Goal: Task Accomplishment & Management: Complete application form

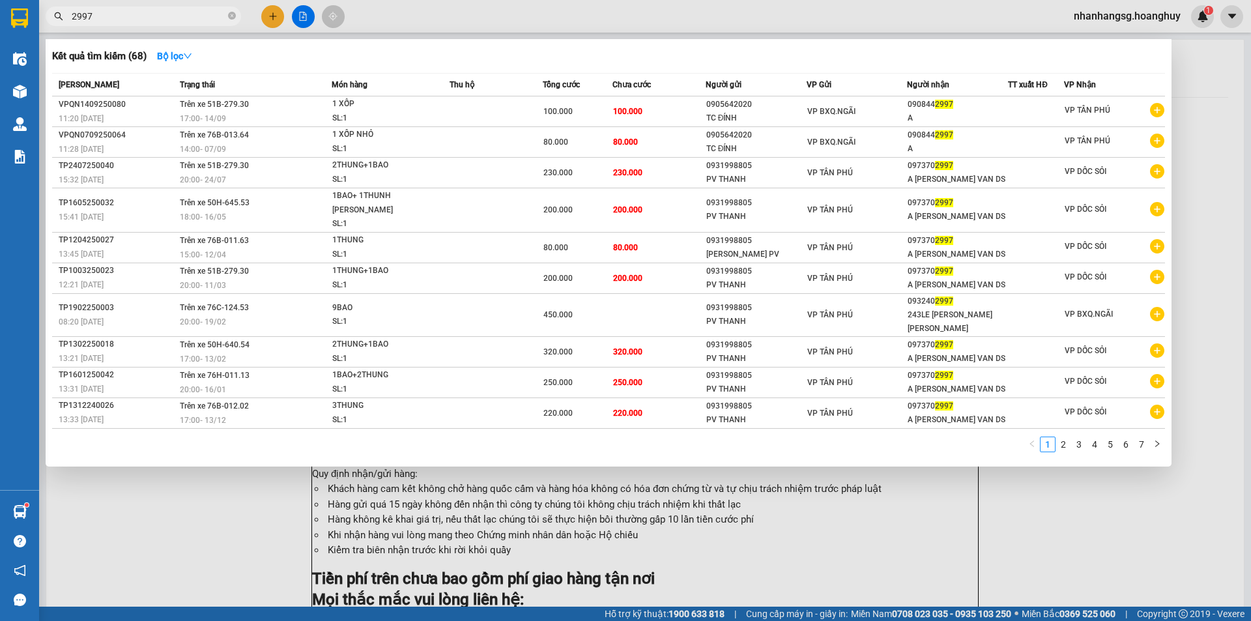
scroll to position [77, 0]
click at [270, 15] on div at bounding box center [625, 310] width 1251 height 621
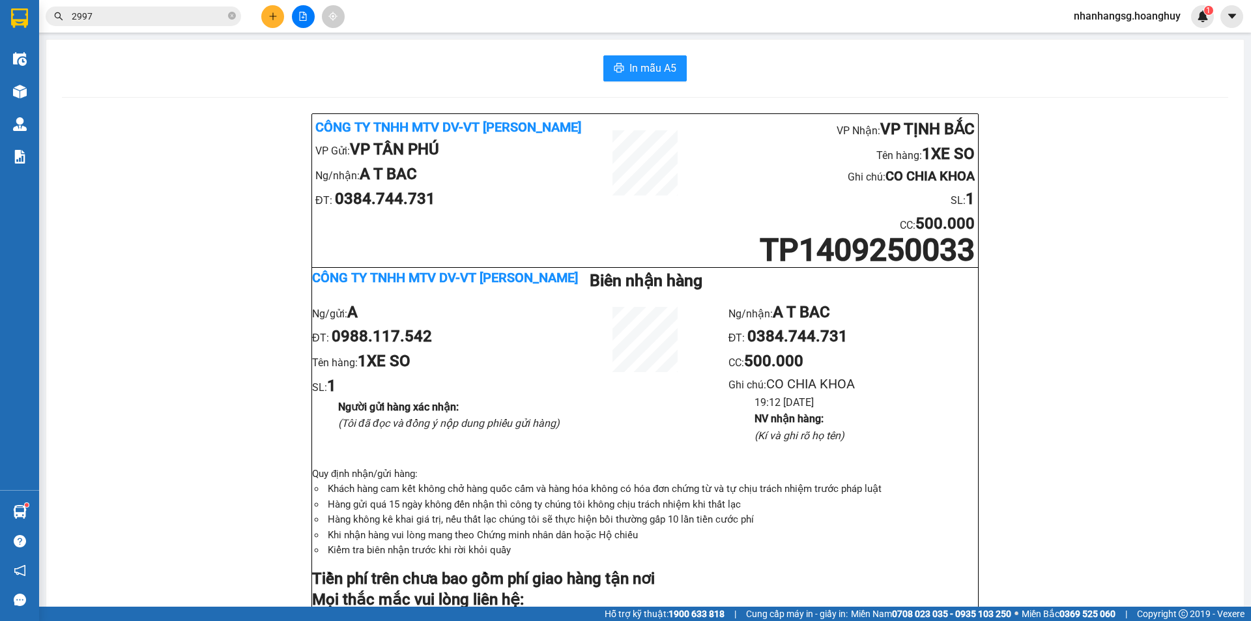
click at [267, 18] on button at bounding box center [272, 16] width 23 height 23
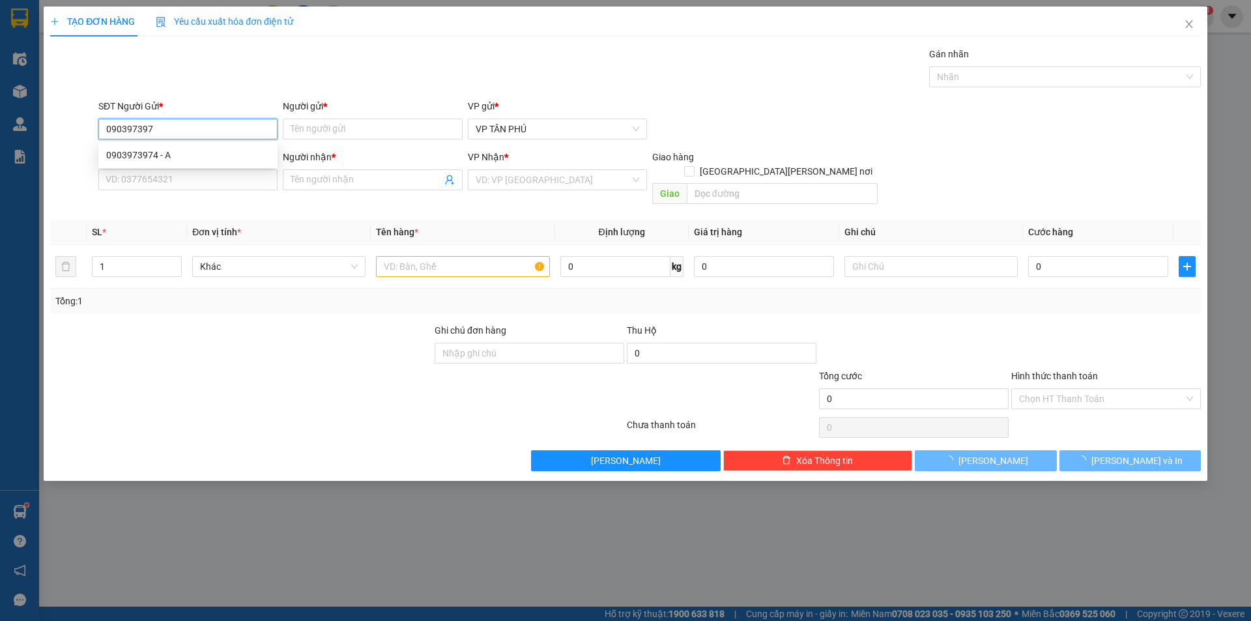
type input "0903973974"
click at [162, 158] on div "0903973974 - A" at bounding box center [188, 155] width 164 height 14
type input "A"
type input "0332288442"
type input "A LB"
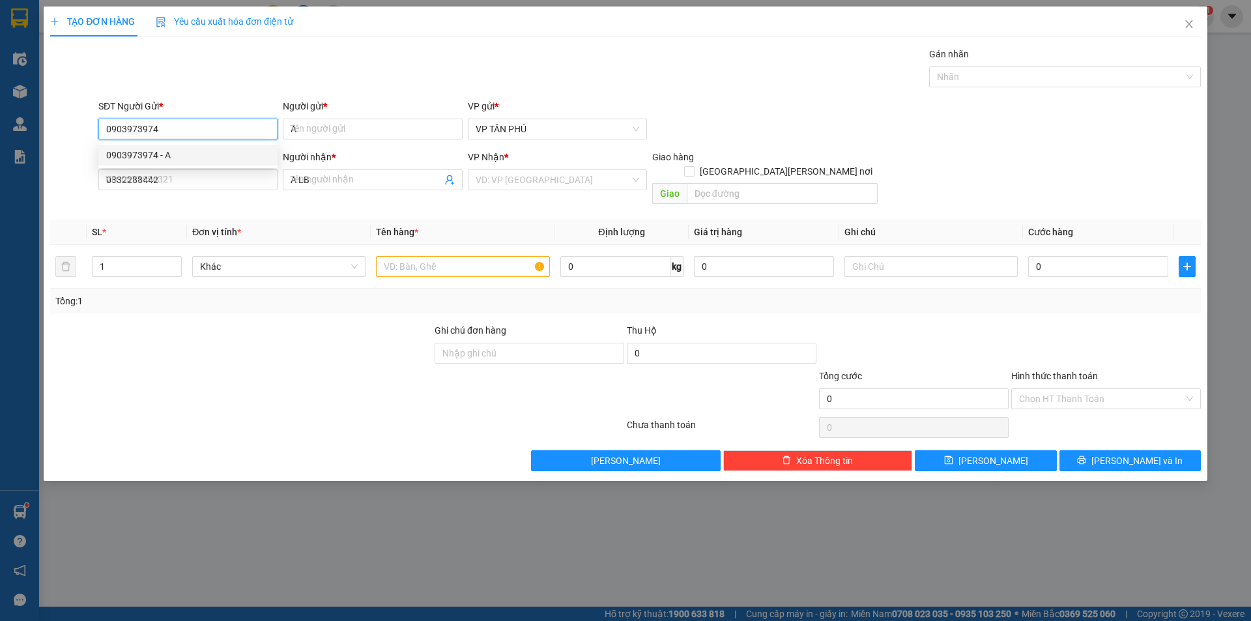
click at [162, 158] on div "0903973974 - A" at bounding box center [188, 155] width 164 height 14
type input "0903973974"
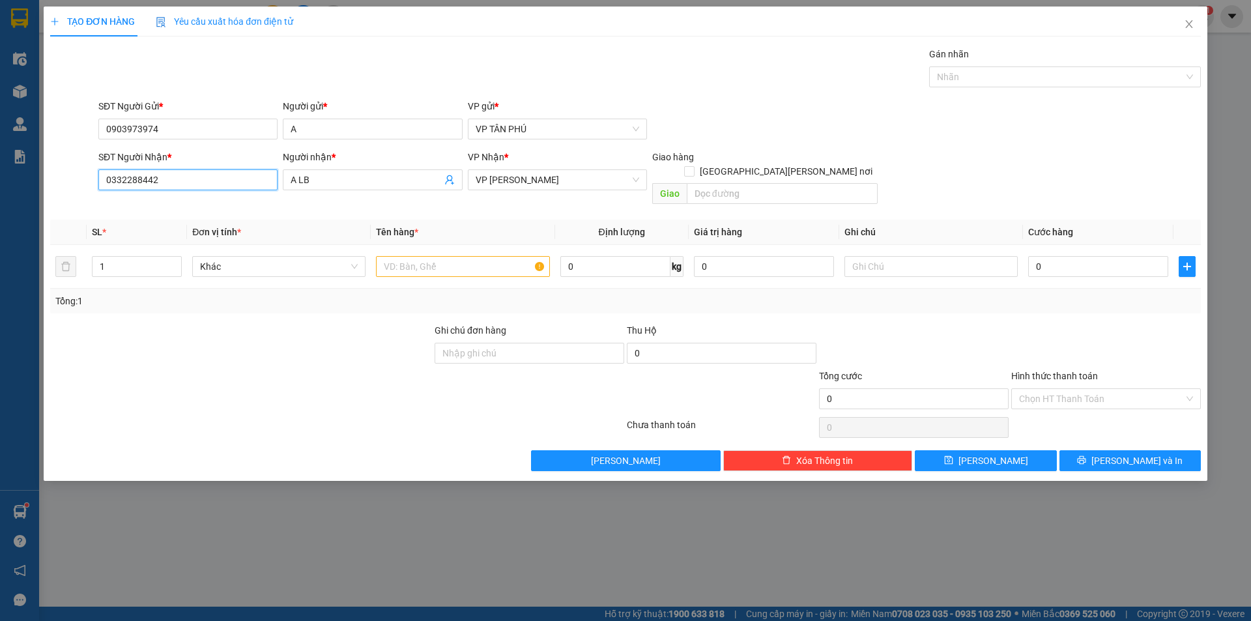
click at [171, 175] on input "0332288442" at bounding box center [187, 179] width 179 height 21
click at [177, 174] on input "038209" at bounding box center [187, 179] width 179 height 21
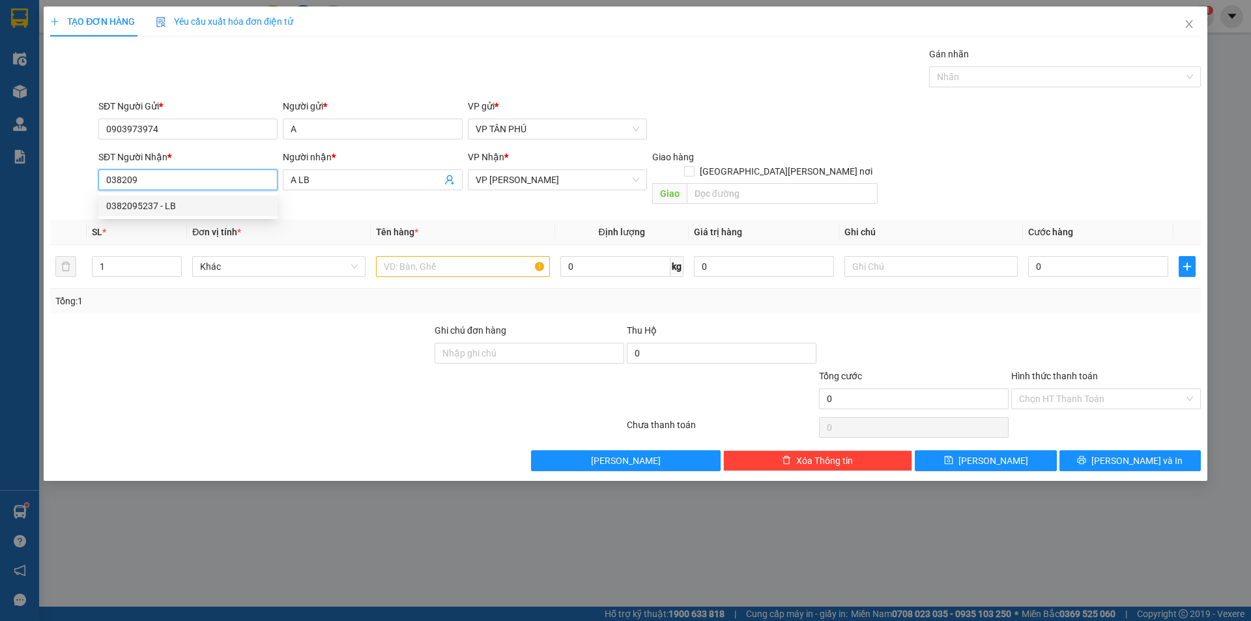
click at [169, 197] on div "0382095237 - LB" at bounding box center [187, 206] width 179 height 21
type input "0382095237"
type input "LB"
type input "0382095237"
click at [452, 256] on input "text" at bounding box center [462, 266] width 173 height 21
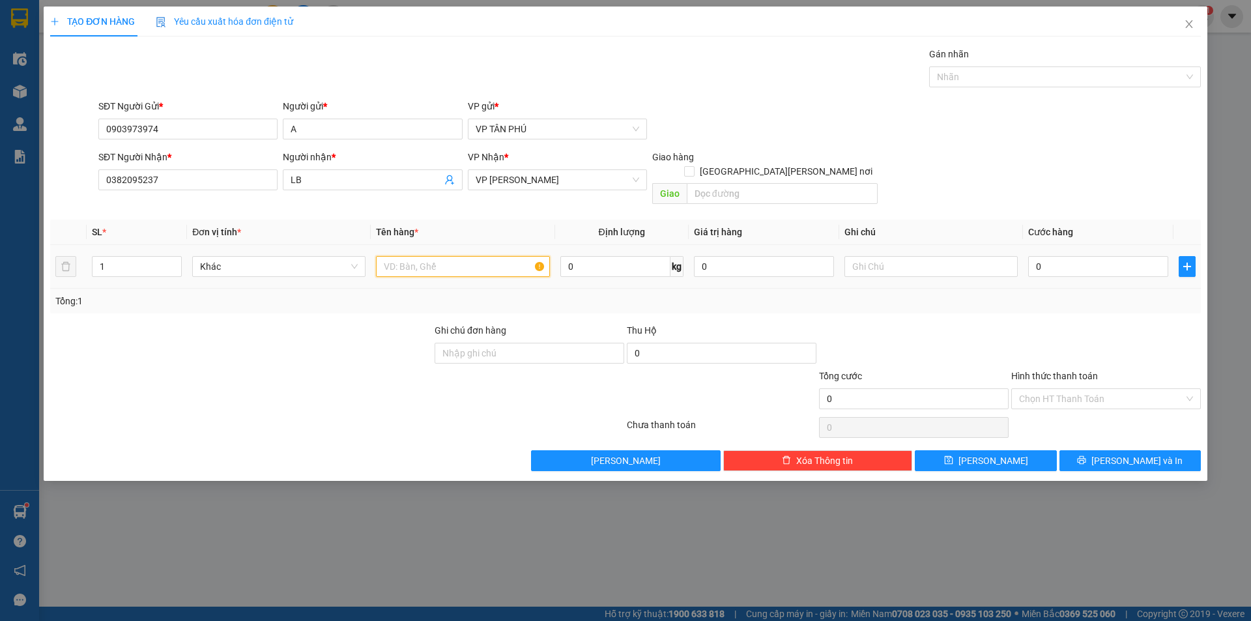
click at [452, 256] on input "text" at bounding box center [462, 266] width 173 height 21
type input "1XOP"
click at [1044, 256] on input "0" at bounding box center [1098, 266] width 140 height 21
type input "1"
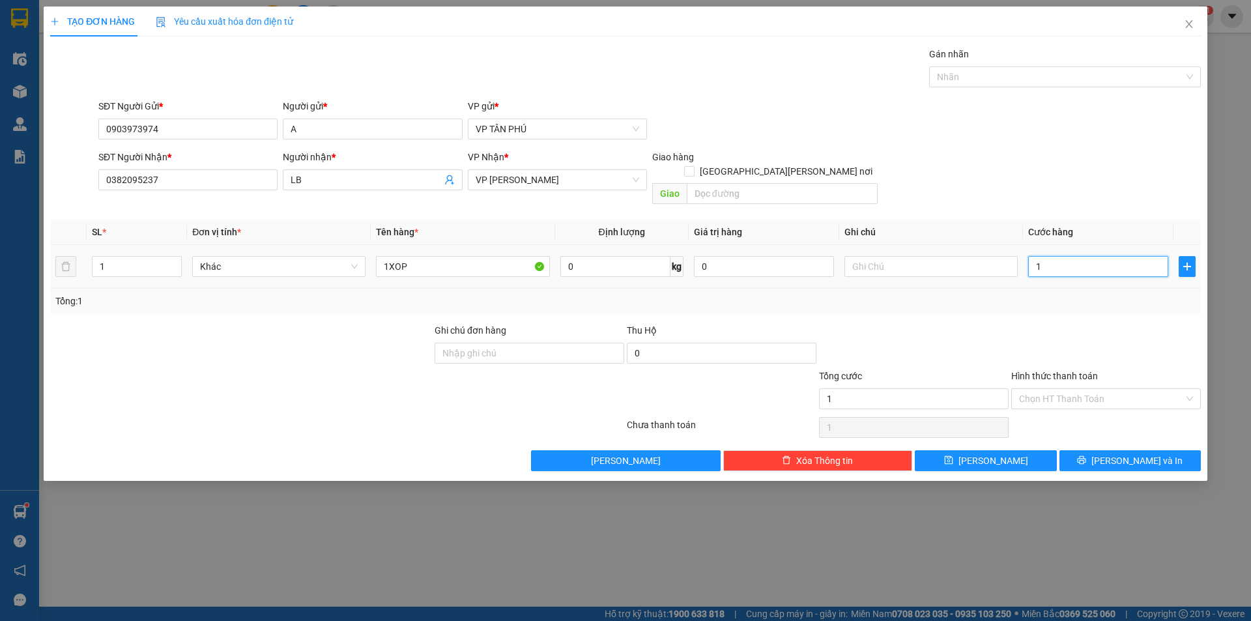
type input "1"
type input "10"
type input "100"
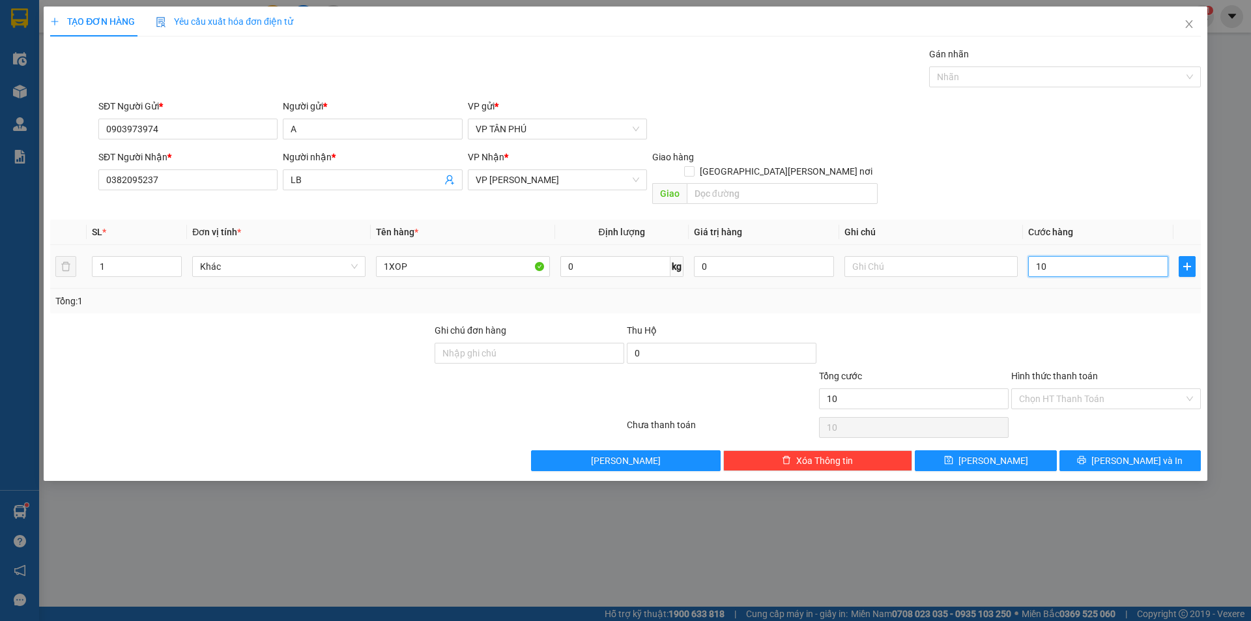
type input "100"
type input "100.000"
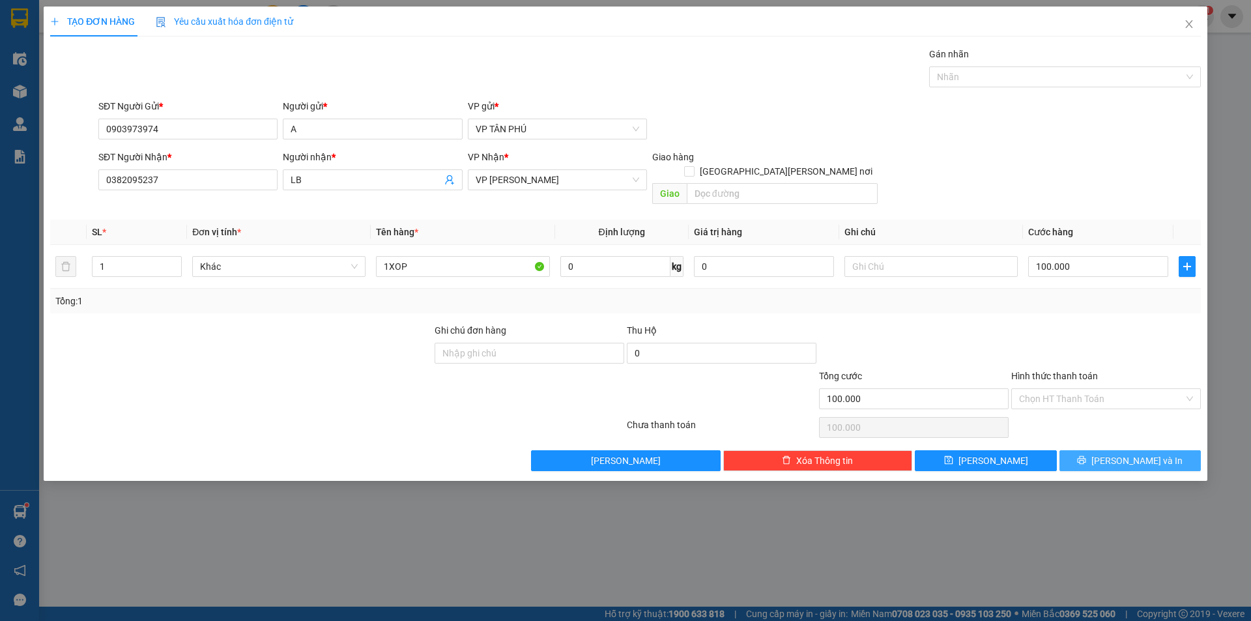
click at [1125, 454] on span "[PERSON_NAME] và In" at bounding box center [1137, 461] width 91 height 14
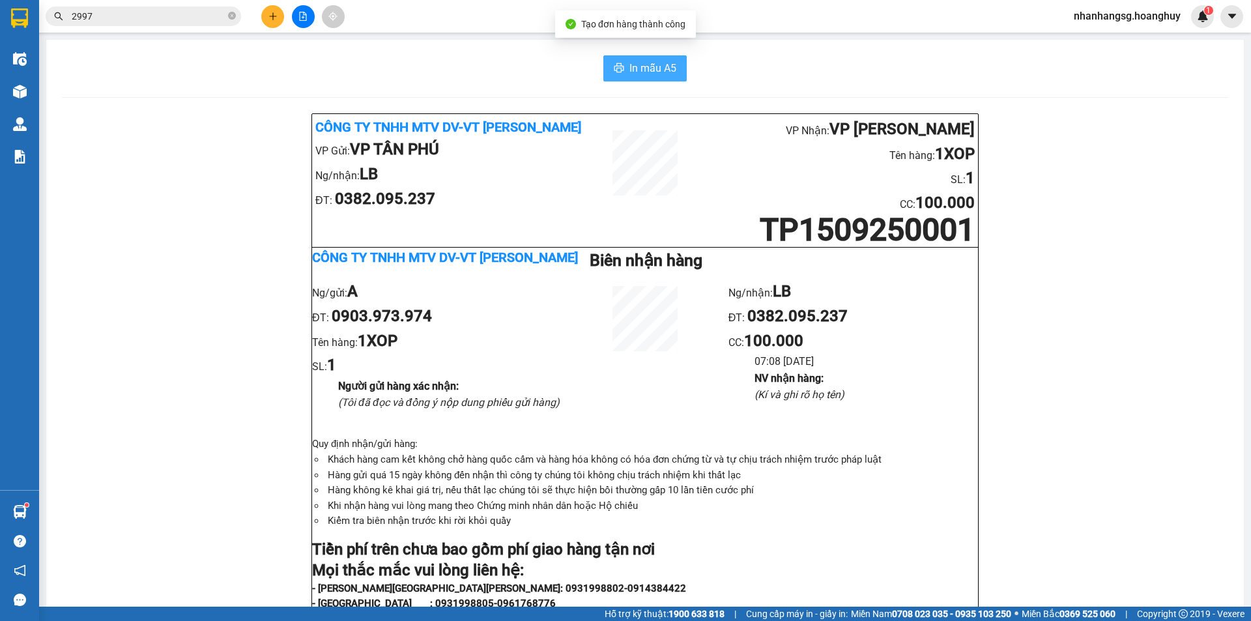
click at [653, 73] on span "In mẫu A5" at bounding box center [653, 68] width 47 height 16
